Goal: Information Seeking & Learning: Learn about a topic

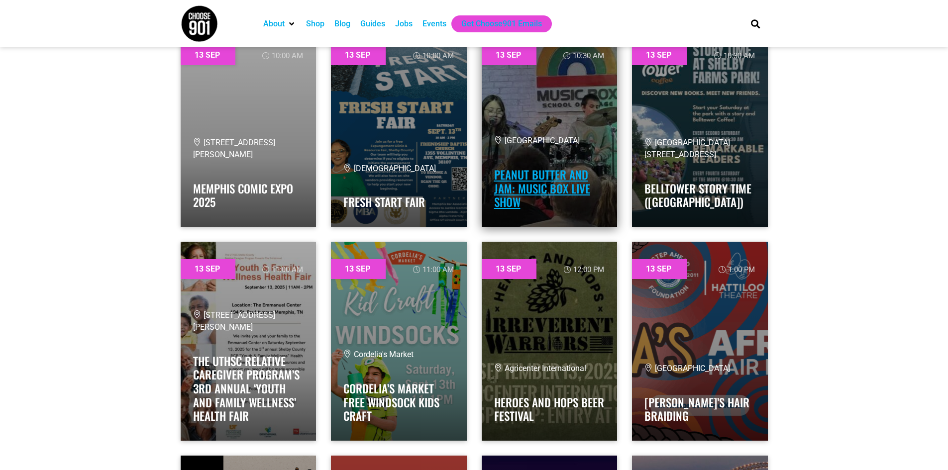
scroll to position [7662, 0]
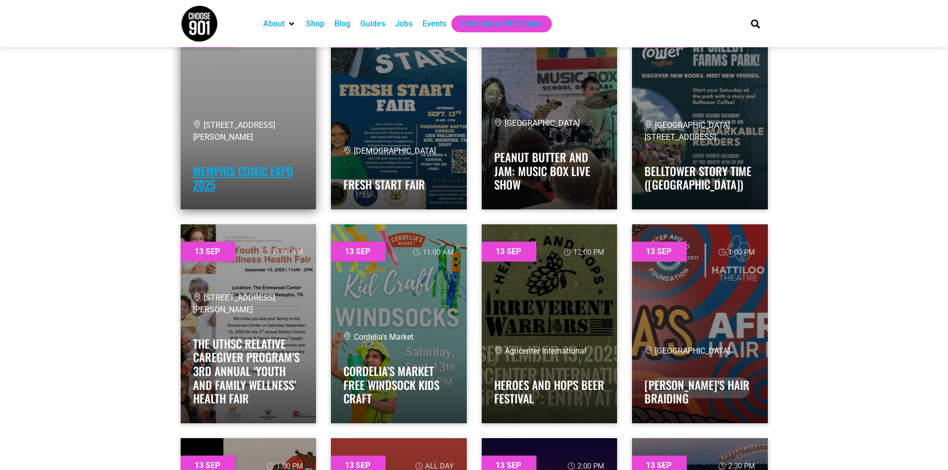
click at [266, 170] on link "Memphis Comic Expo 2025" at bounding box center [243, 178] width 100 height 31
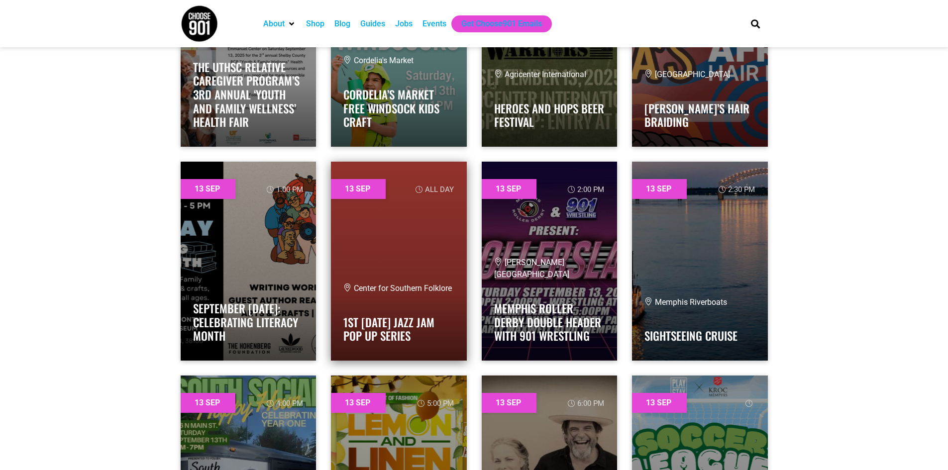
scroll to position [8011, 0]
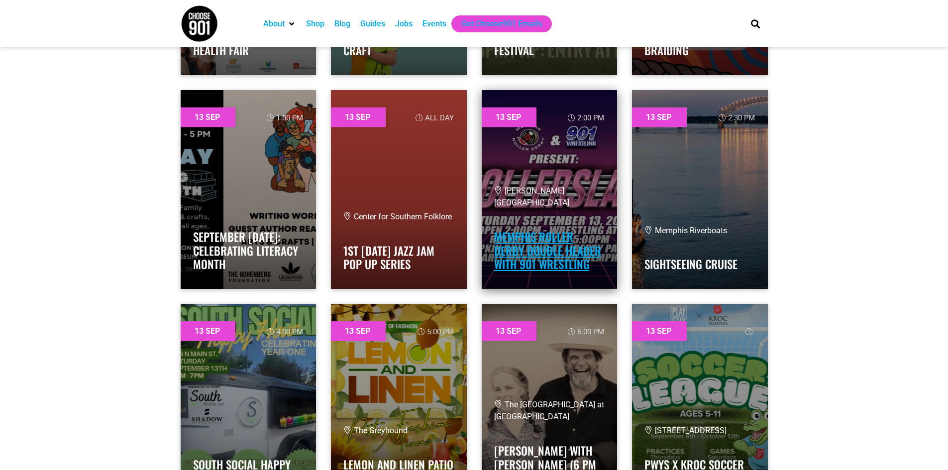
click at [595, 250] on link "Memphis Roller Derby Double Header with 901 Wrestling" at bounding box center [547, 250] width 107 height 44
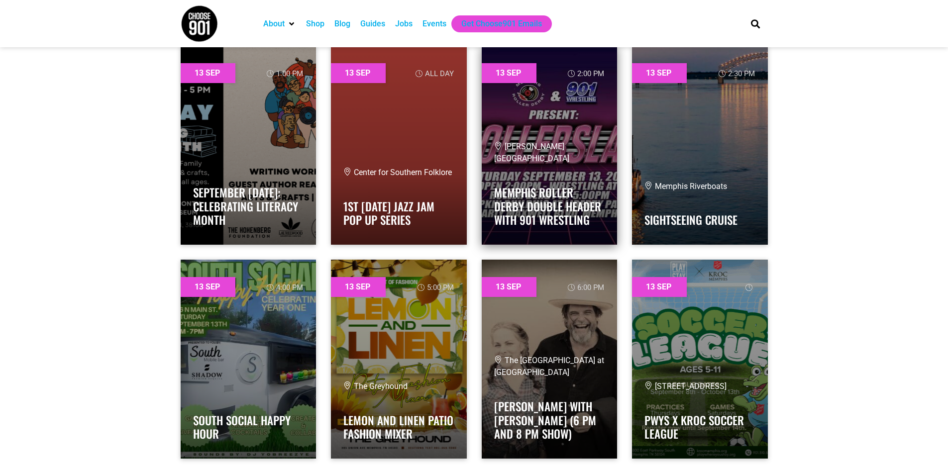
scroll to position [8210, 0]
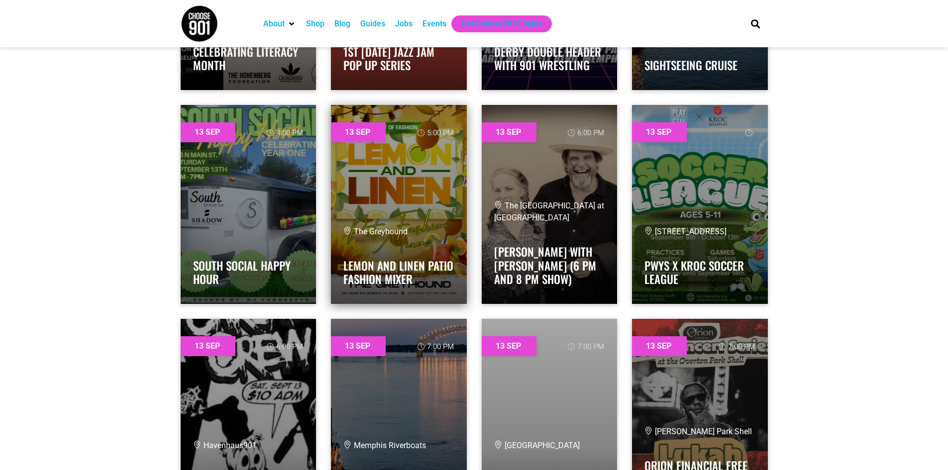
click at [386, 243] on div "The Greyhound Lemon and Linen Patio Fashion Mixer" at bounding box center [398, 259] width 111 height 66
click at [396, 273] on link "Lemon and Linen Patio Fashion Mixer" at bounding box center [398, 272] width 110 height 31
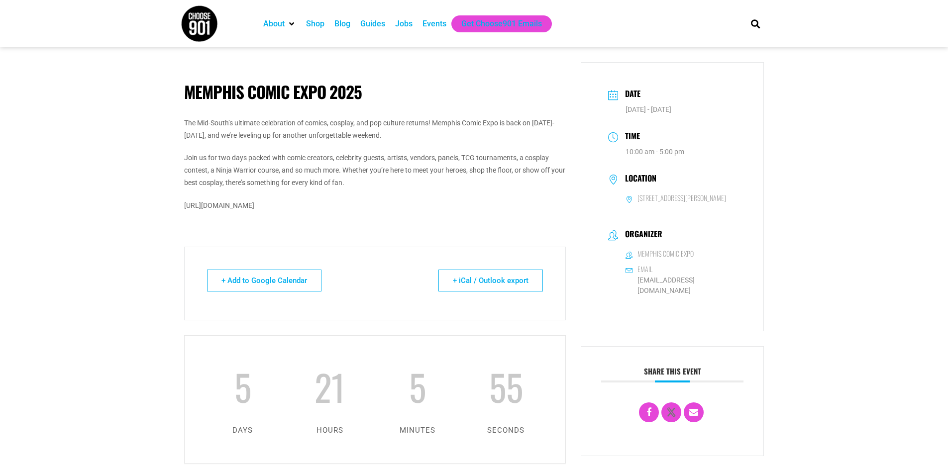
click at [238, 209] on p "https://www.facebook.com/events/1847517266072266/" at bounding box center [375, 206] width 382 height 12
drag, startPoint x: 358, startPoint y: 205, endPoint x: 167, endPoint y: 199, distance: 190.7
click at [167, 199] on body "About Contact Us Donate Shop Blog Guides Jobs Events Get Choose901 Emails Searc…" at bounding box center [474, 459] width 948 height 919
click at [316, 205] on p "https://www.facebook.com/events/1847517266072266/" at bounding box center [375, 206] width 382 height 12
